Goal: Browse casually

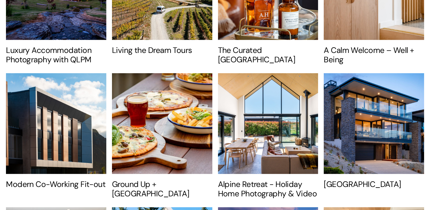
scroll to position [443, 0]
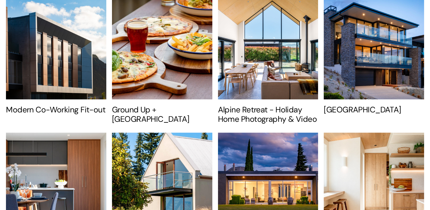
click at [359, 49] on img at bounding box center [373, 49] width 101 height 102
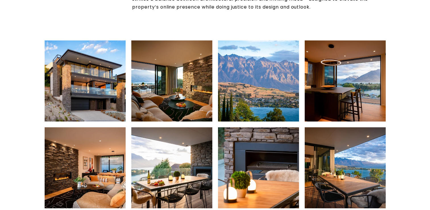
scroll to position [218, 0]
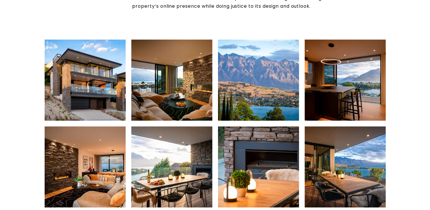
click at [111, 88] on img at bounding box center [85, 80] width 122 height 81
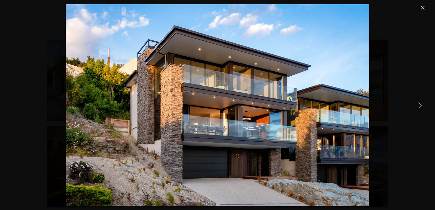
click at [421, 105] on link "Next Item" at bounding box center [419, 105] width 13 height 13
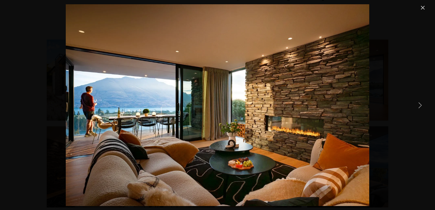
click at [420, 104] on link "Next Item" at bounding box center [419, 105] width 13 height 13
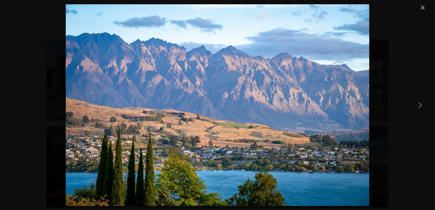
click at [420, 104] on link "Next Item" at bounding box center [419, 105] width 13 height 13
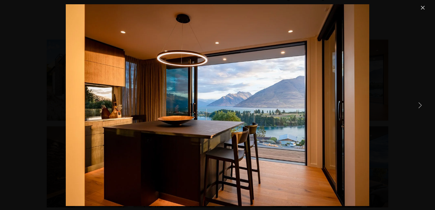
click at [420, 104] on link "Next Item" at bounding box center [419, 105] width 13 height 13
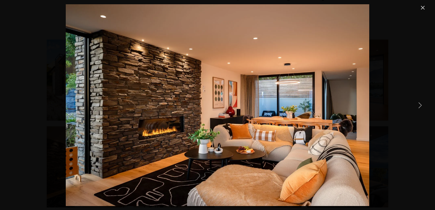
click at [420, 104] on link "Next Item" at bounding box center [419, 105] width 13 height 13
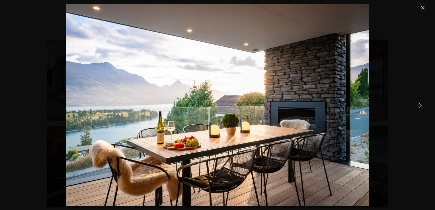
click at [420, 104] on link "Next Item" at bounding box center [419, 105] width 13 height 13
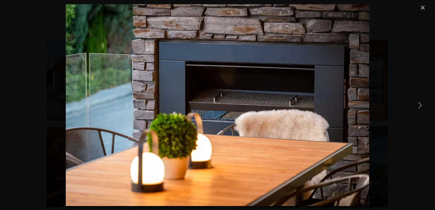
click at [420, 104] on link "Next Item" at bounding box center [419, 105] width 13 height 13
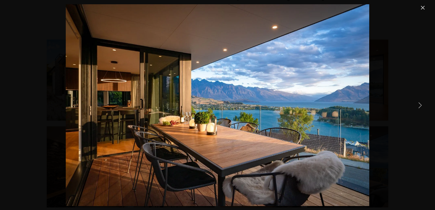
click at [420, 104] on link "Next Item" at bounding box center [419, 105] width 13 height 13
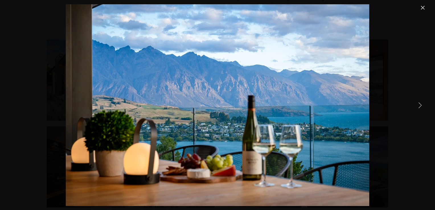
click at [420, 104] on link "Next Item" at bounding box center [419, 105] width 13 height 13
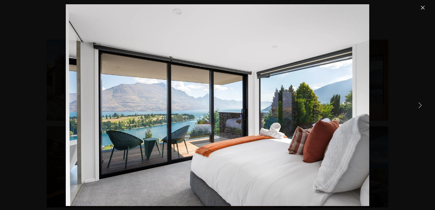
click at [420, 104] on link "Next Item" at bounding box center [419, 105] width 13 height 13
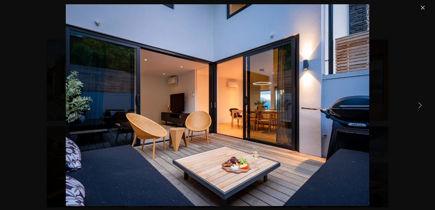
click at [420, 104] on link "Next Item" at bounding box center [419, 105] width 13 height 13
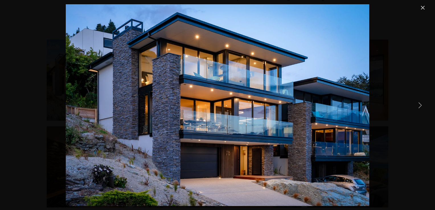
click at [420, 104] on link "Next Item" at bounding box center [419, 105] width 13 height 13
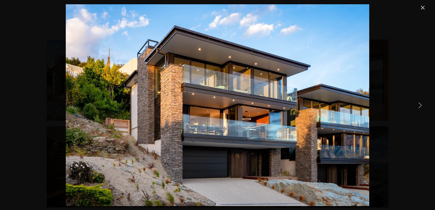
click at [420, 104] on link "Next Item" at bounding box center [419, 105] width 13 height 13
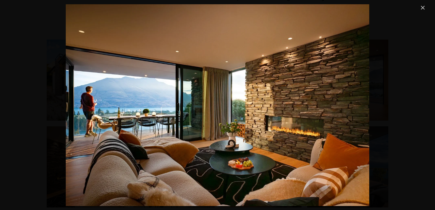
click at [420, 7] on link "Close" at bounding box center [422, 7] width 7 height 7
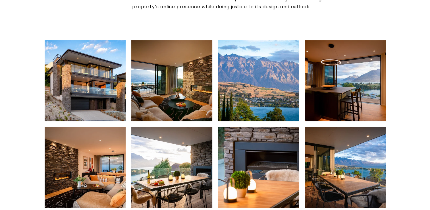
scroll to position [220, 0]
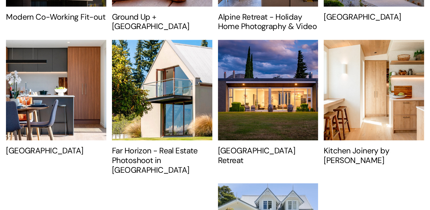
scroll to position [539, 0]
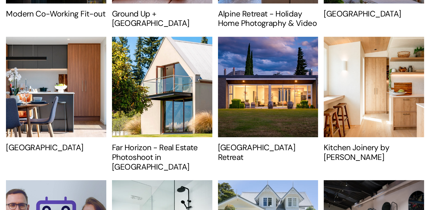
click at [290, 117] on img at bounding box center [268, 87] width 101 height 102
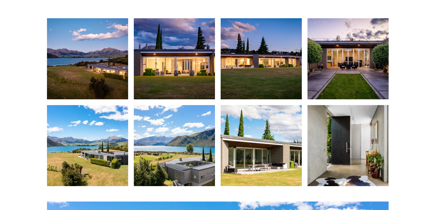
scroll to position [235, 0]
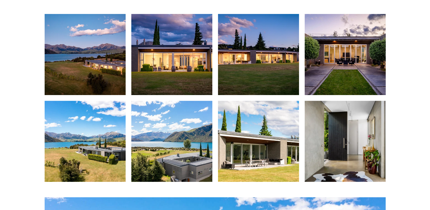
click at [200, 48] on img at bounding box center [172, 54] width 122 height 81
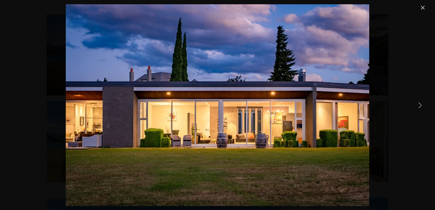
click at [419, 104] on link "Next Item" at bounding box center [419, 105] width 13 height 13
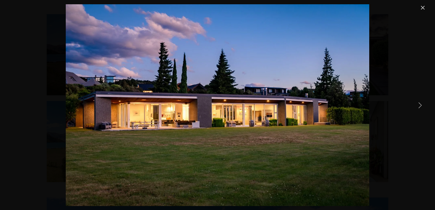
click at [419, 104] on link "Next Item" at bounding box center [419, 105] width 13 height 13
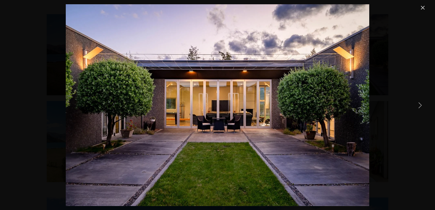
click at [419, 104] on link "Next Item" at bounding box center [419, 105] width 13 height 13
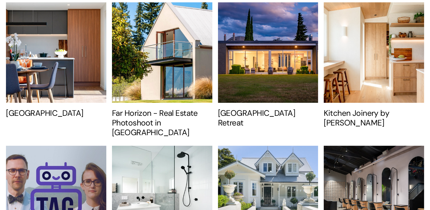
scroll to position [577, 0]
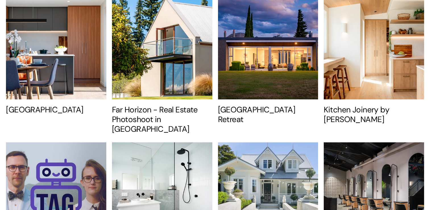
drag, startPoint x: 433, startPoint y: 206, endPoint x: 427, endPoint y: 32, distance: 174.4
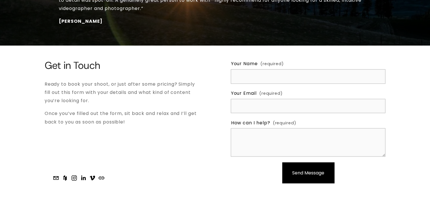
scroll to position [955, 0]
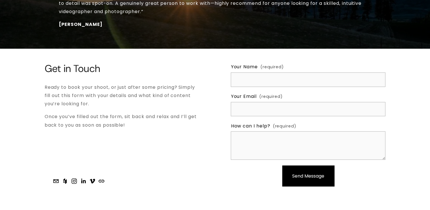
click at [74, 175] on use "Sampford Cathie" at bounding box center [74, 180] width 11 height 11
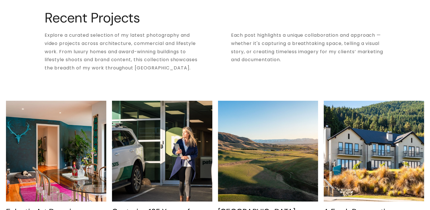
scroll to position [0, 0]
